Goal: Information Seeking & Learning: Learn about a topic

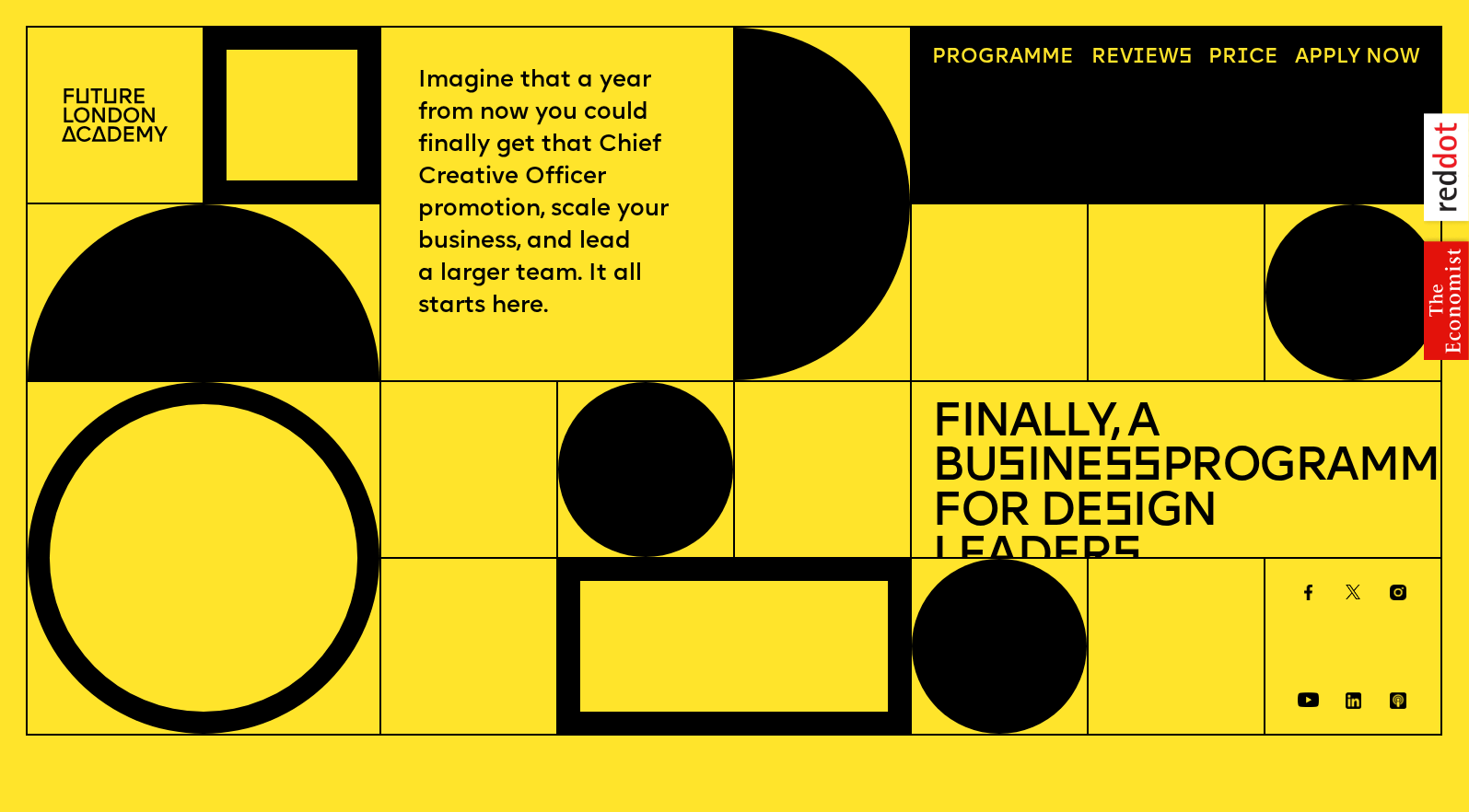
scroll to position [5295, 0]
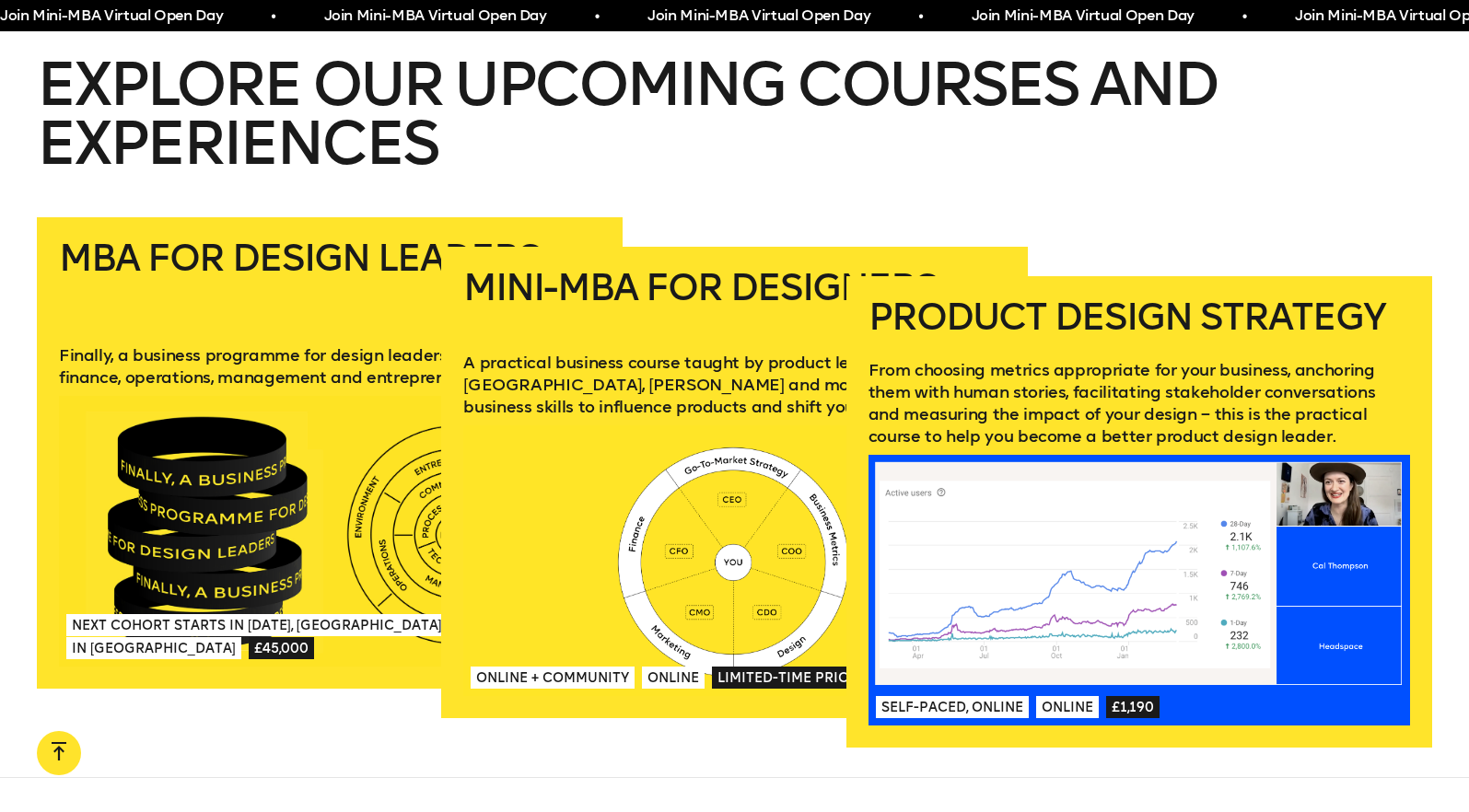
scroll to position [2612, 0]
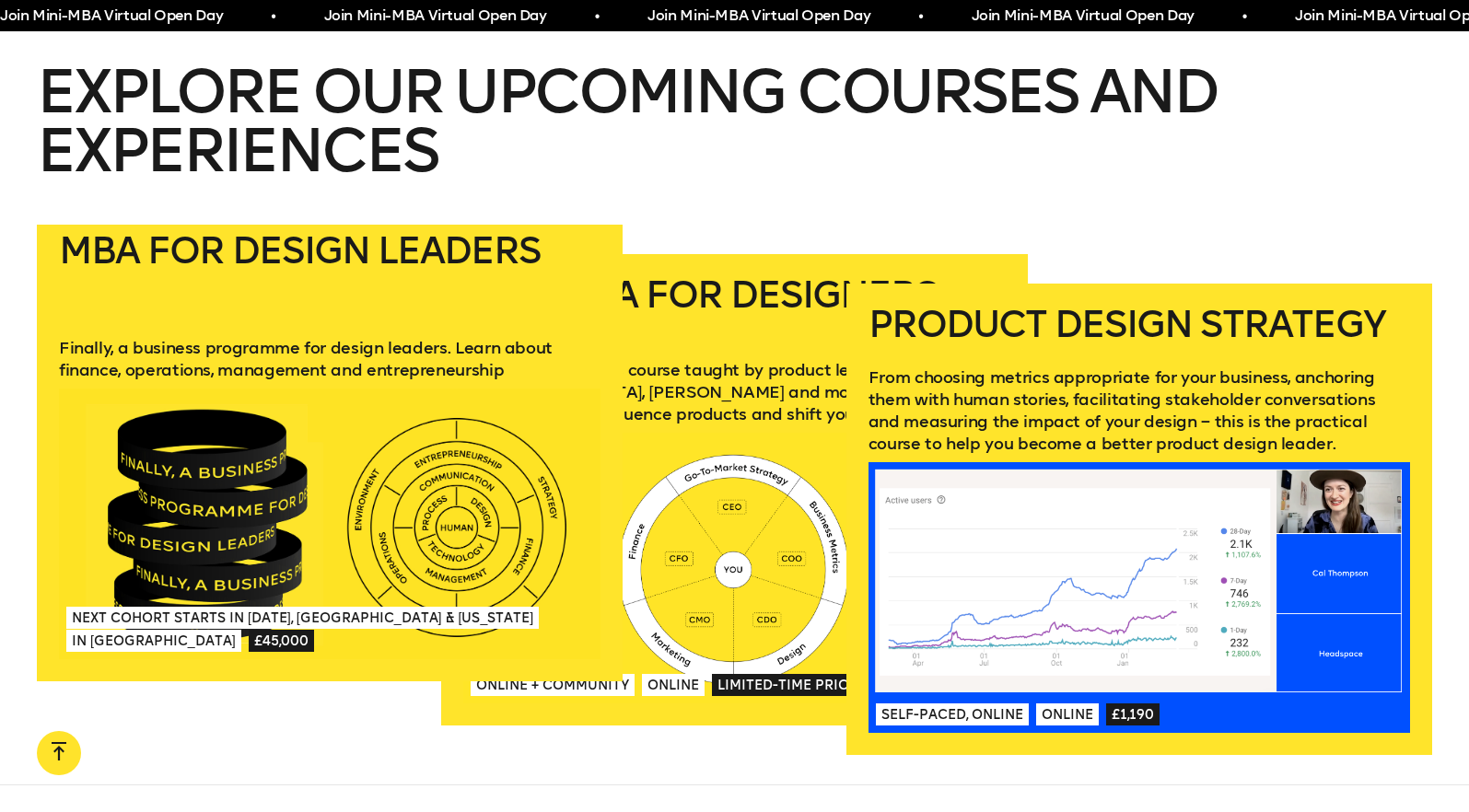
click at [204, 389] on div at bounding box center [330, 524] width 542 height 270
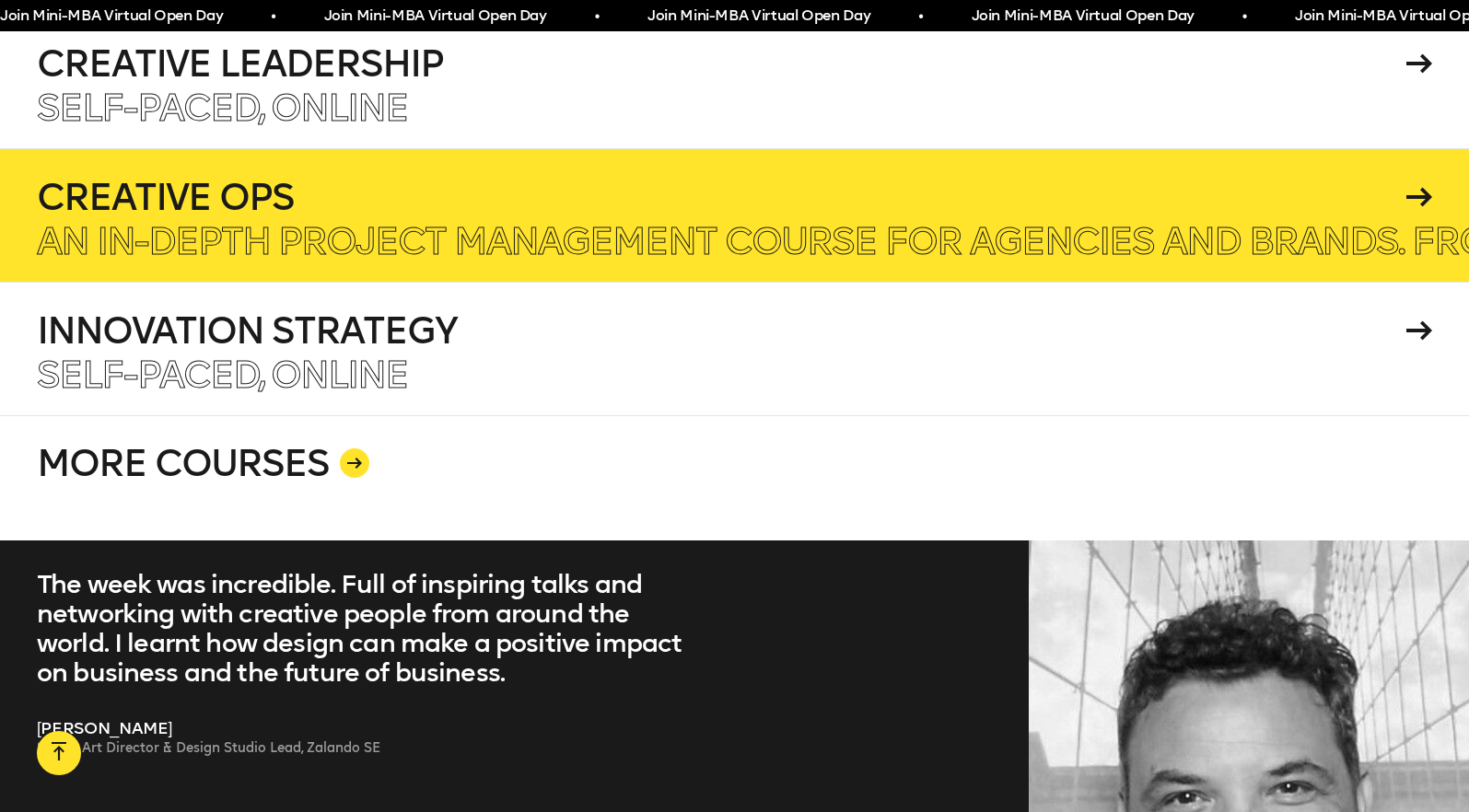
scroll to position [3524, 0]
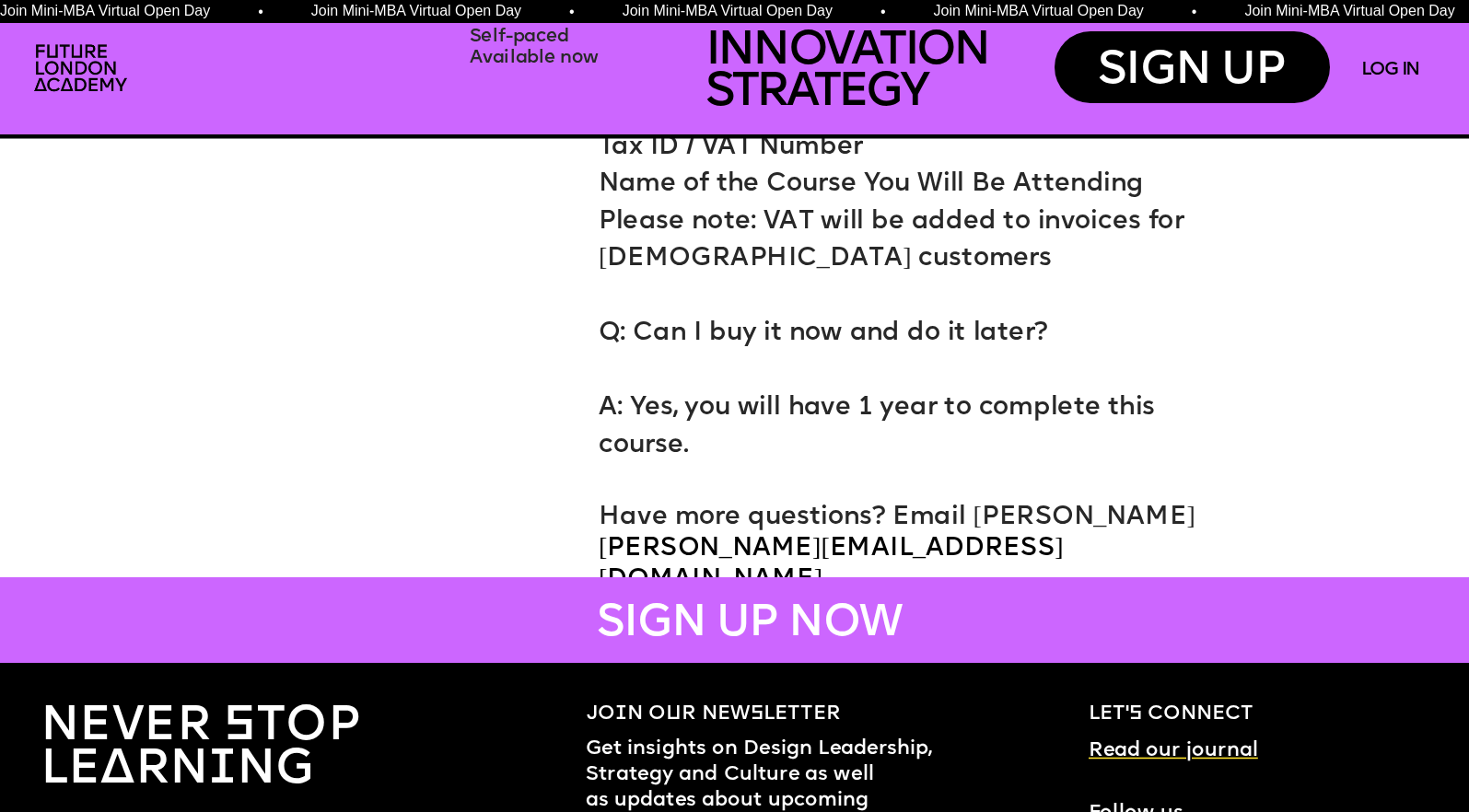
scroll to position [11209, 0]
